Goal: Check status: Check status

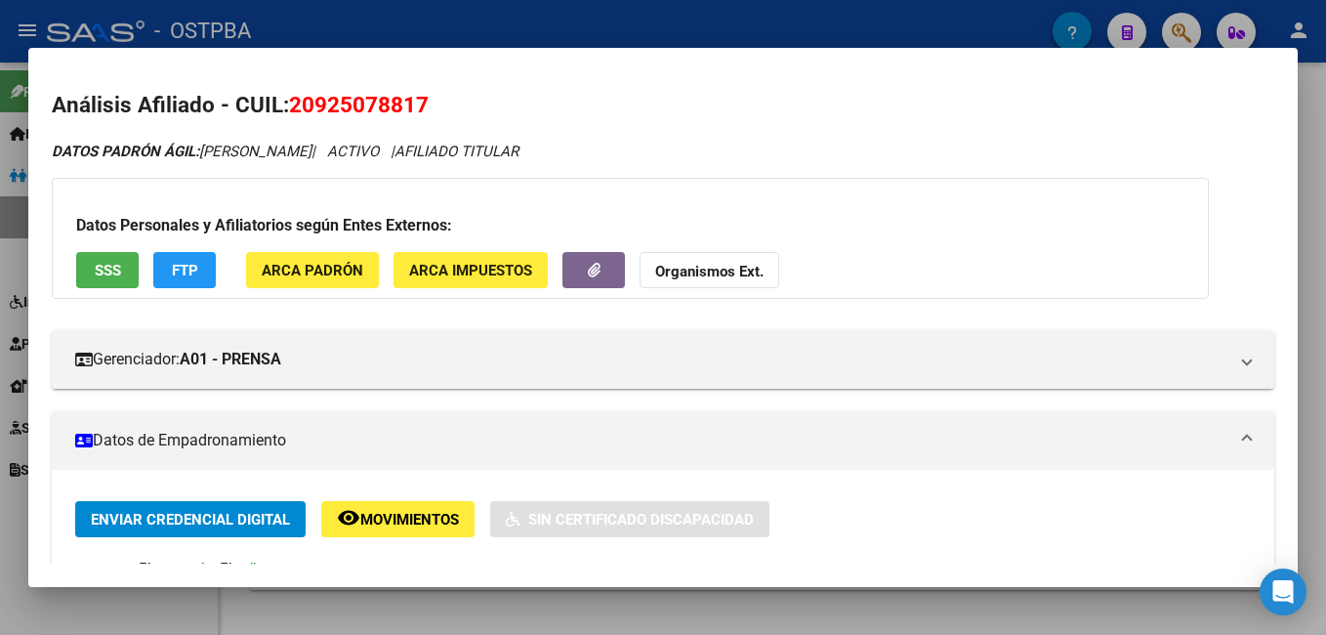
scroll to position [21, 0]
click at [352, 26] on div at bounding box center [663, 317] width 1326 height 635
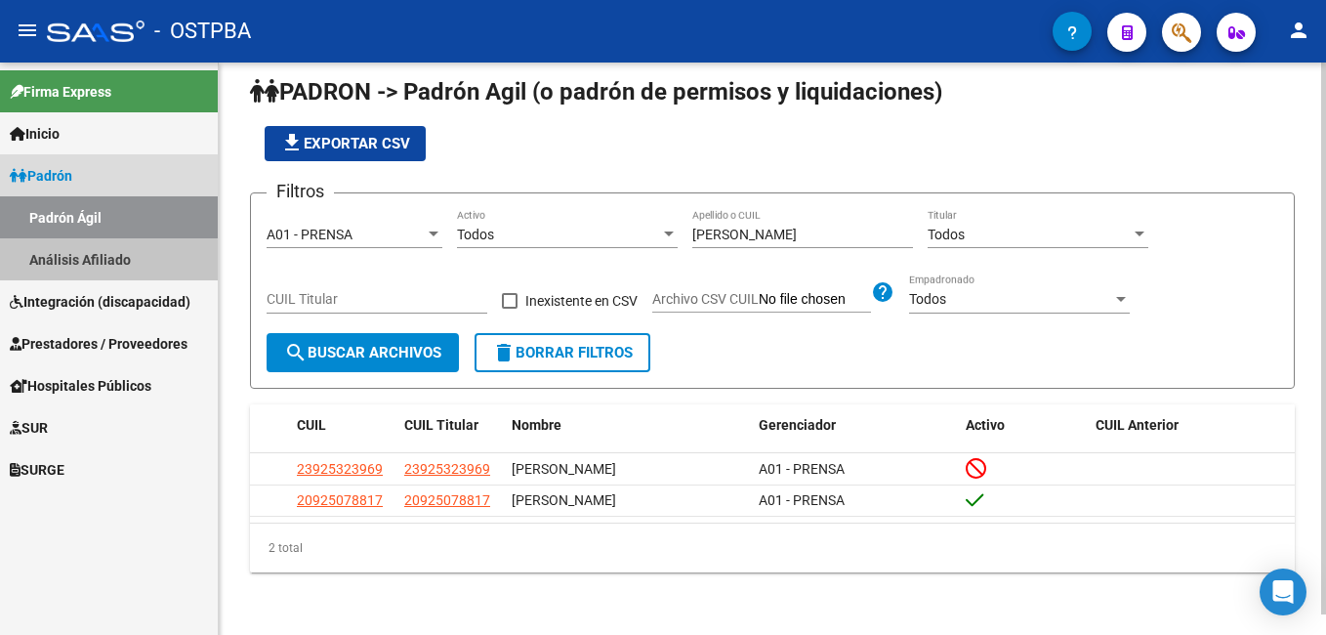
drag, startPoint x: 90, startPoint y: 262, endPoint x: 376, endPoint y: 260, distance: 286.1
click at [91, 262] on link "Análisis Afiliado" at bounding box center [109, 259] width 218 height 42
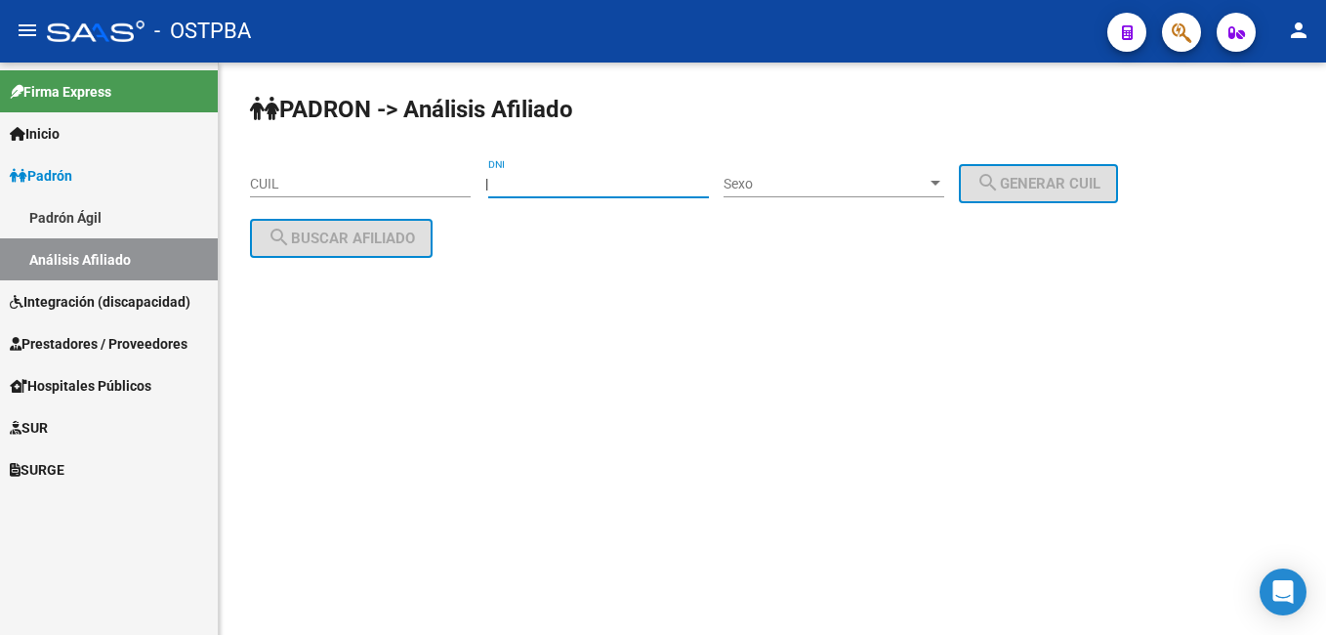
click at [596, 188] on input "DNI" at bounding box center [598, 184] width 221 height 17
type input "40917100"
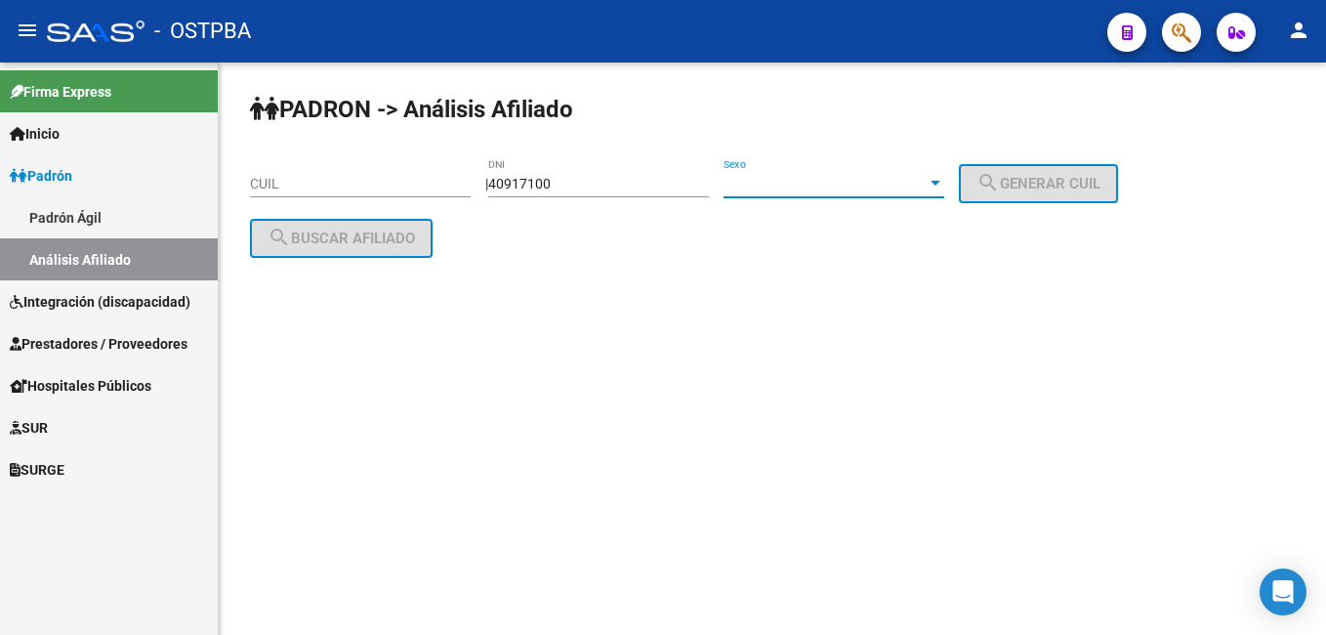
click at [944, 177] on div at bounding box center [936, 184] width 18 height 16
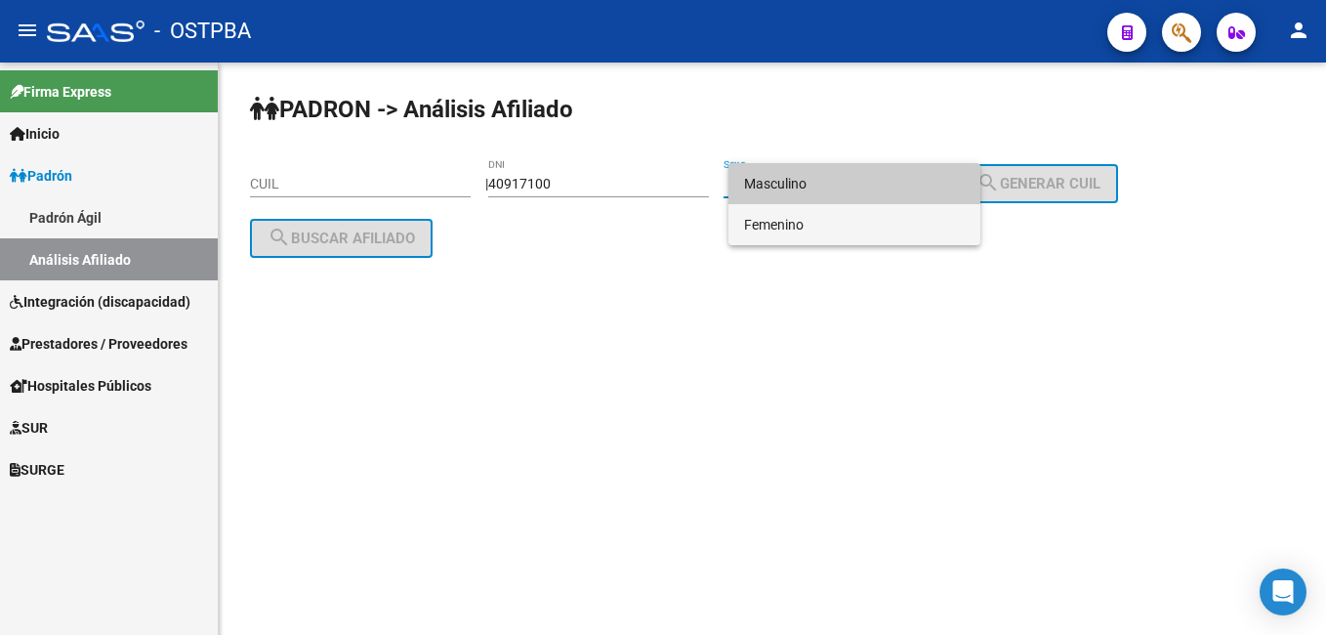
click at [775, 215] on span "Femenino" at bounding box center [854, 224] width 221 height 41
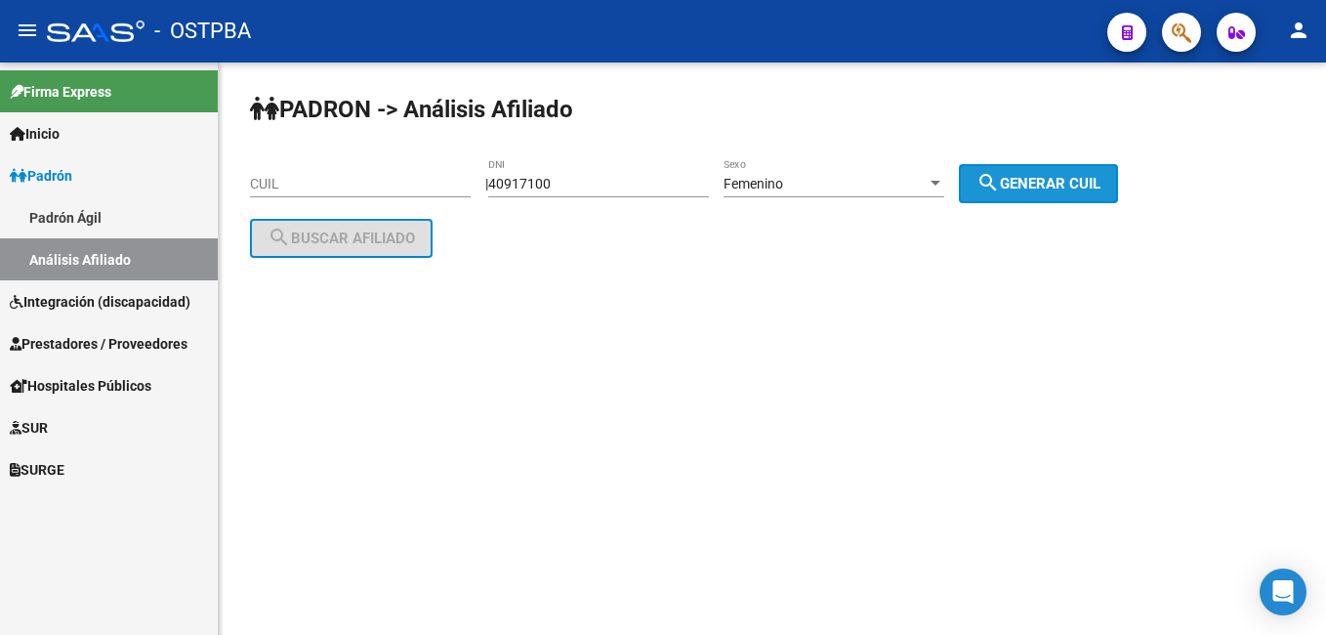
click at [1000, 184] on mat-icon "search" at bounding box center [987, 182] width 23 height 23
type input "27-40917100-7"
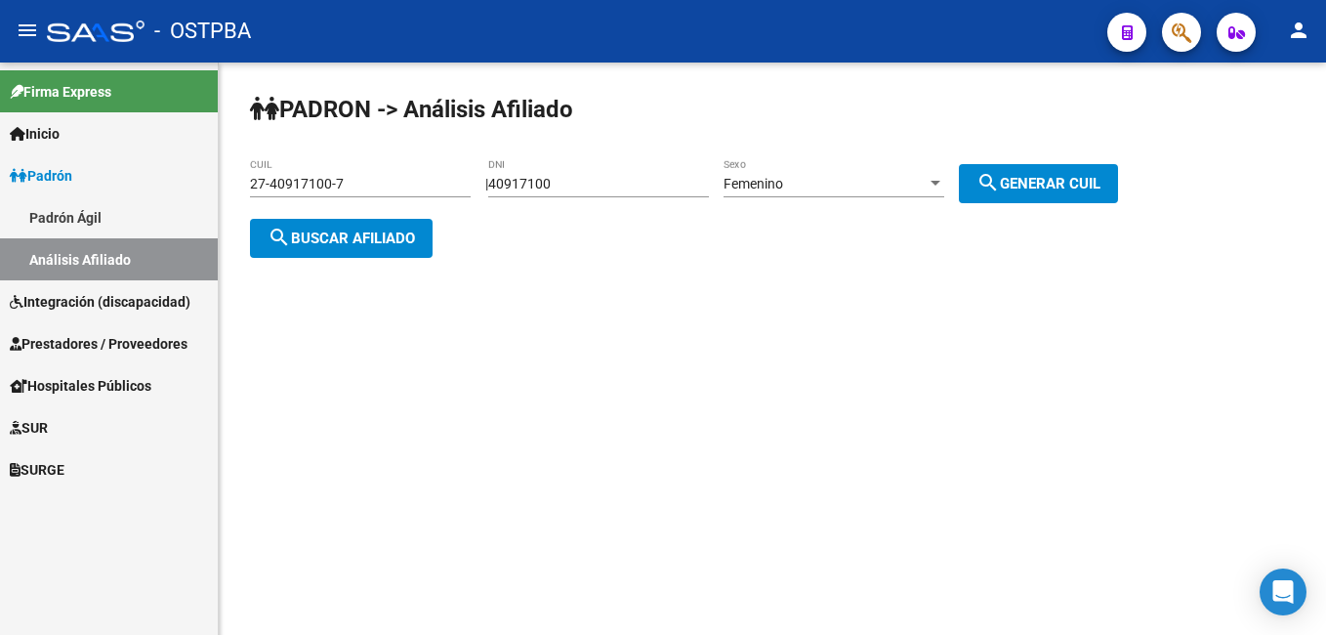
click at [337, 229] on span "search Buscar afiliado" at bounding box center [341, 238] width 147 height 18
